Goal: Check status: Check status

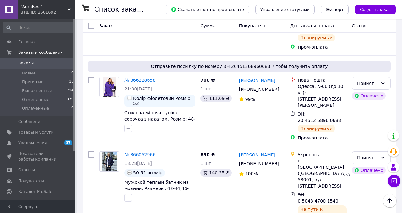
scroll to position [203, 0]
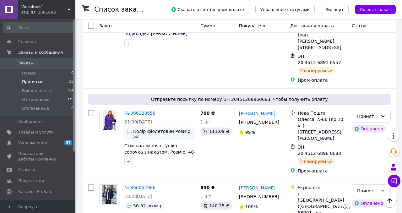
click at [36, 81] on span "Принятые" at bounding box center [33, 82] width 22 height 6
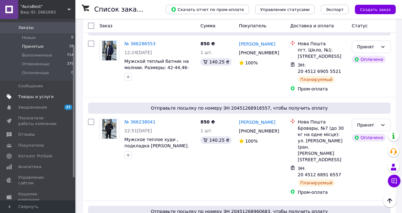
scroll to position [67, 0]
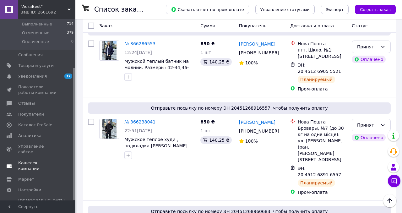
click at [38, 160] on span "Кошелек компании" at bounding box center [38, 165] width 40 height 11
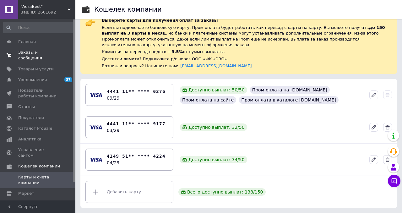
click at [24, 52] on span "Заказы и сообщения" at bounding box center [38, 55] width 40 height 11
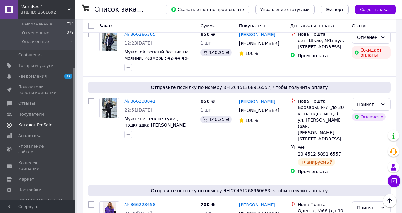
scroll to position [120, 0]
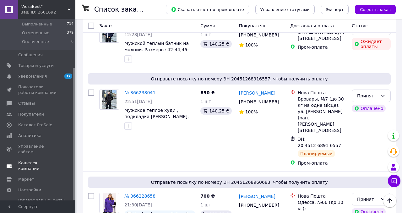
click at [32, 160] on span "Кошелек компании" at bounding box center [38, 165] width 40 height 11
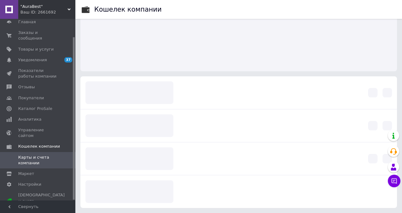
scroll to position [30, 0]
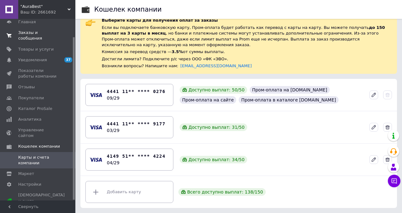
click at [24, 31] on span "Заказы и сообщения" at bounding box center [38, 35] width 40 height 11
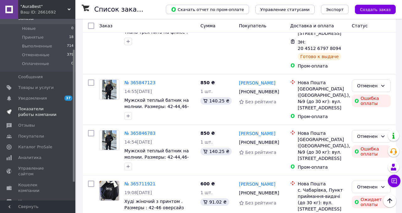
scroll to position [50, 0]
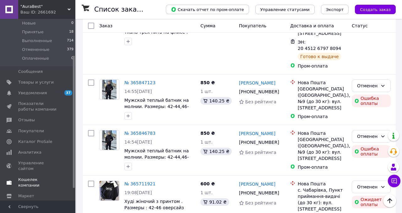
click at [37, 177] on span "Кошелек компании" at bounding box center [38, 182] width 40 height 11
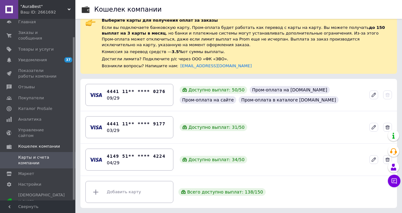
scroll to position [30, 0]
click at [26, 32] on span "Заказы и сообщения" at bounding box center [38, 35] width 40 height 11
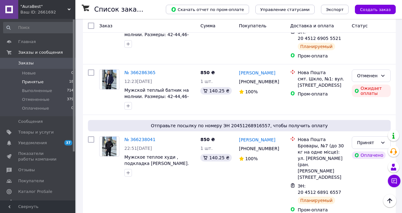
click at [35, 81] on span "Принятые" at bounding box center [33, 82] width 22 height 6
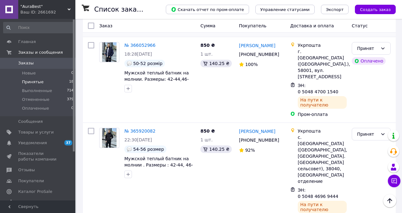
scroll to position [311, 0]
